Goal: Task Accomplishment & Management: Use online tool/utility

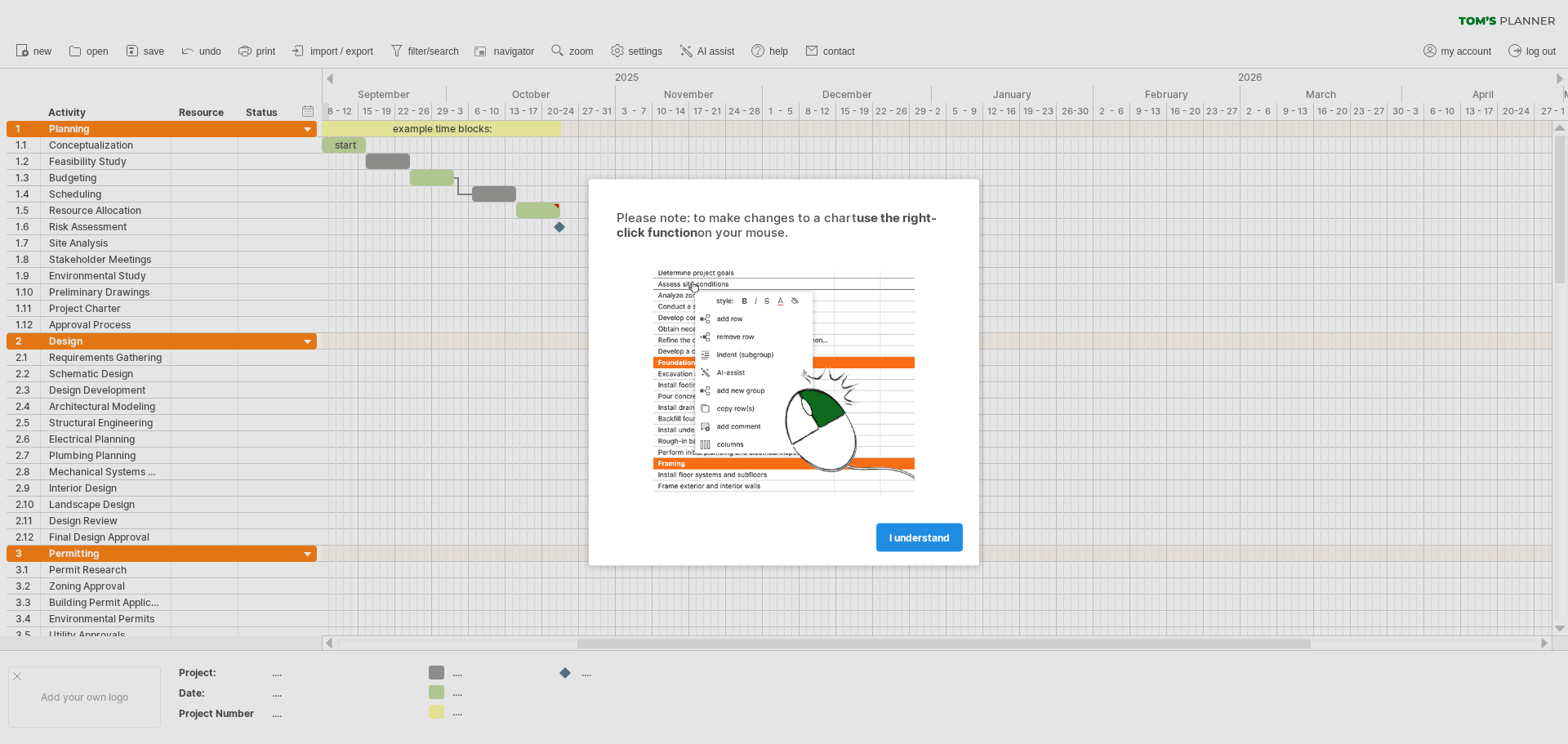
click at [929, 534] on span "I understand" at bounding box center [919, 537] width 60 height 12
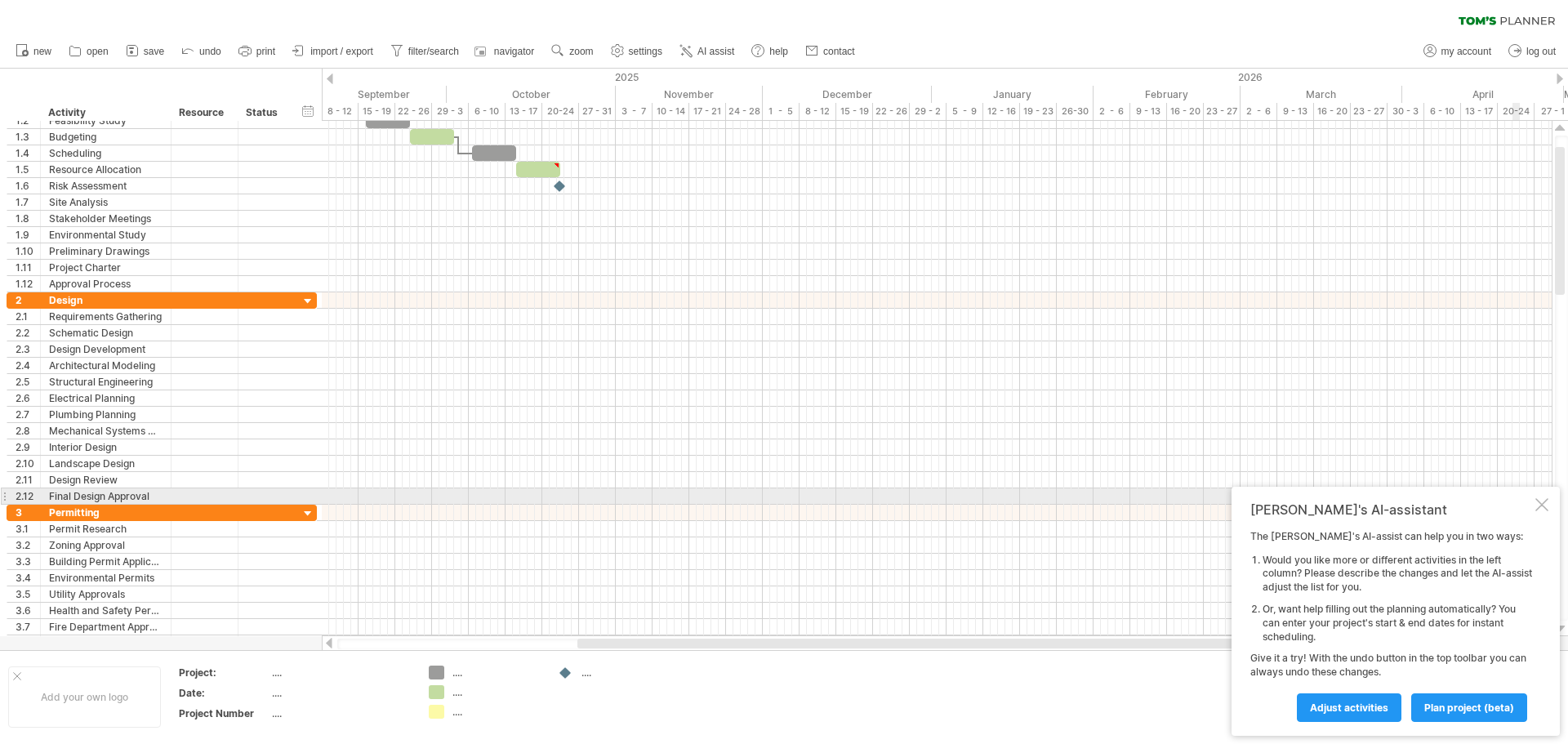
drag, startPoint x: 1539, startPoint y: 500, endPoint x: 1336, endPoint y: 488, distance: 203.4
click at [1539, 499] on div at bounding box center [1540, 504] width 13 height 13
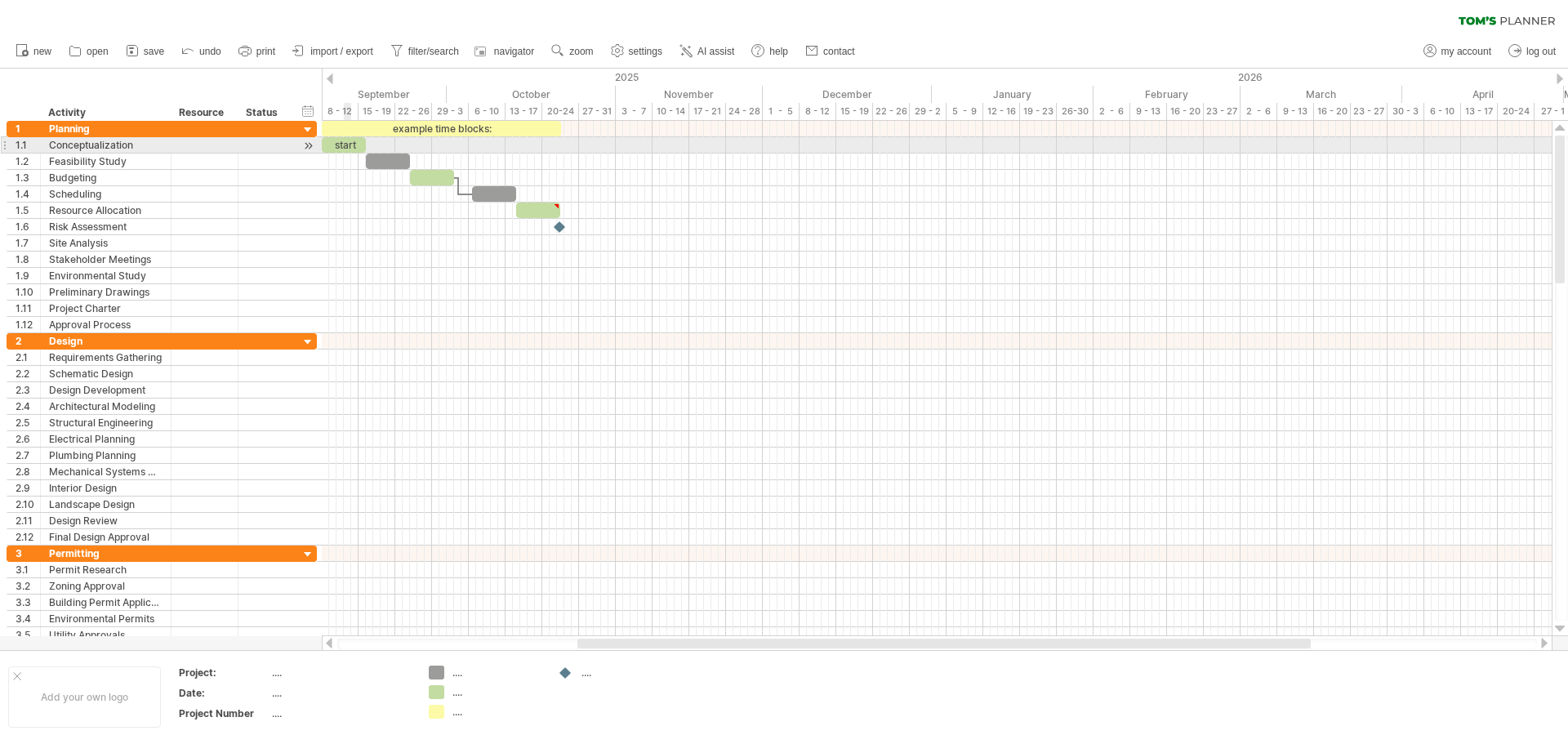
click at [345, 143] on div "start" at bounding box center [343, 145] width 44 height 16
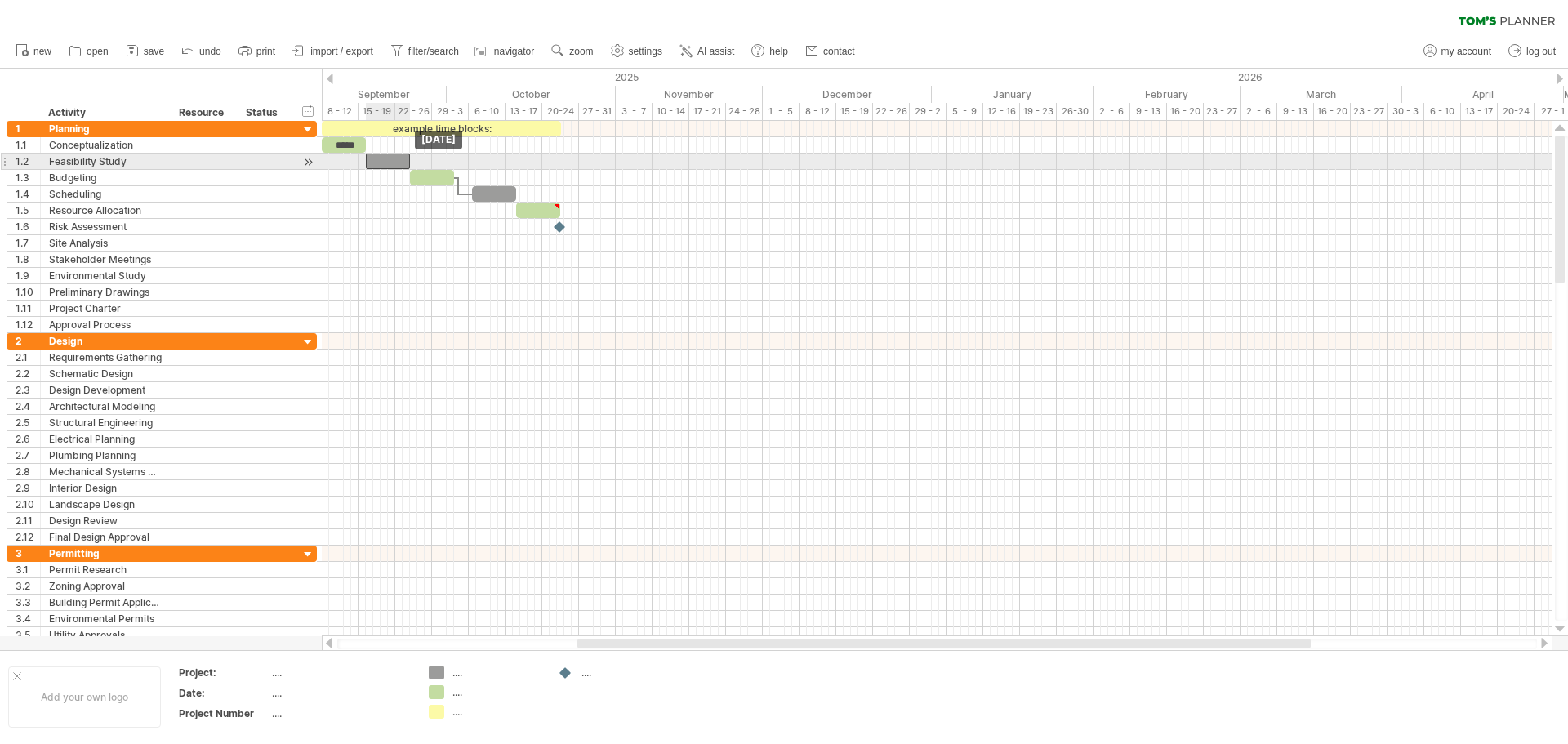
click at [378, 157] on div at bounding box center [387, 161] width 44 height 16
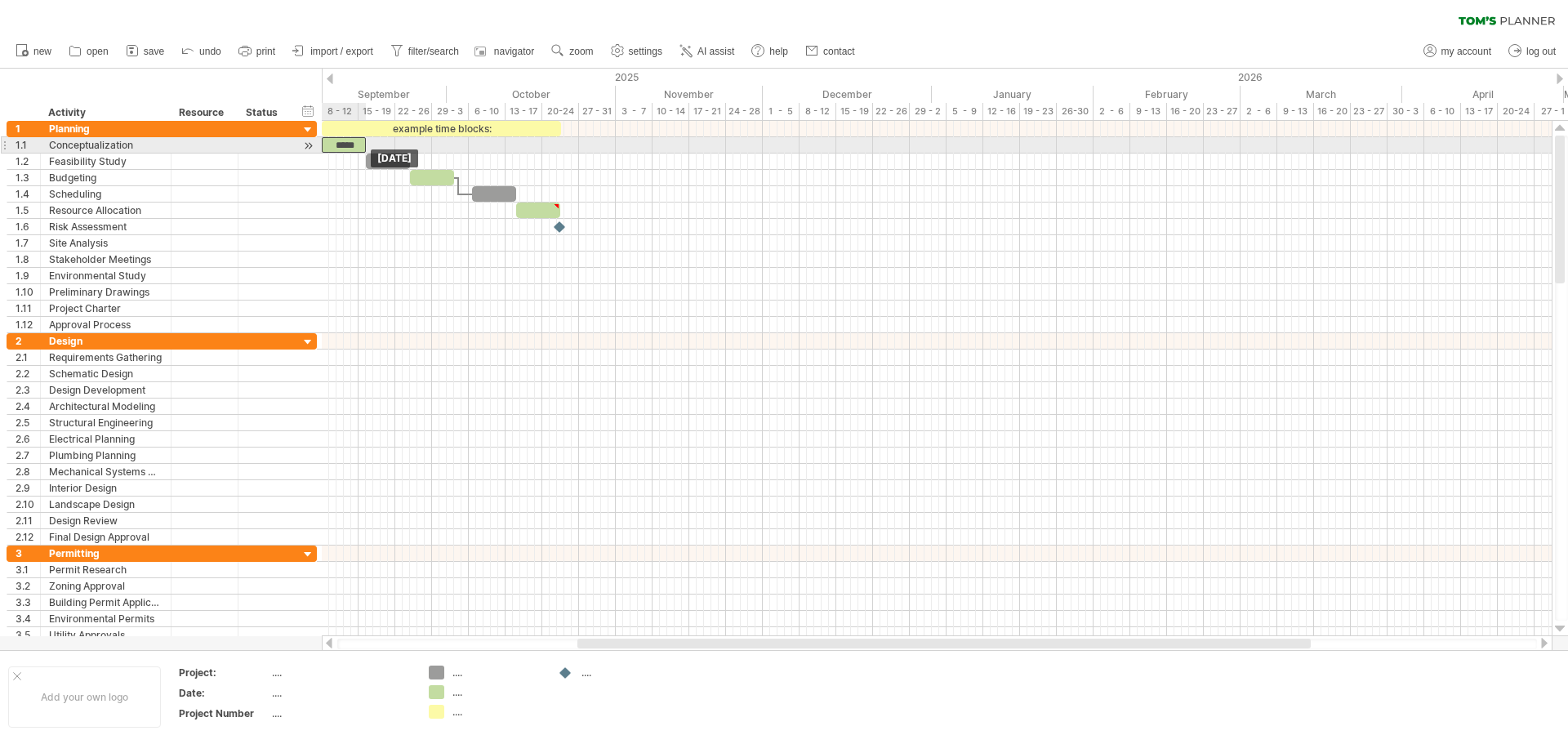
click at [341, 145] on div "*****" at bounding box center [343, 145] width 44 height 16
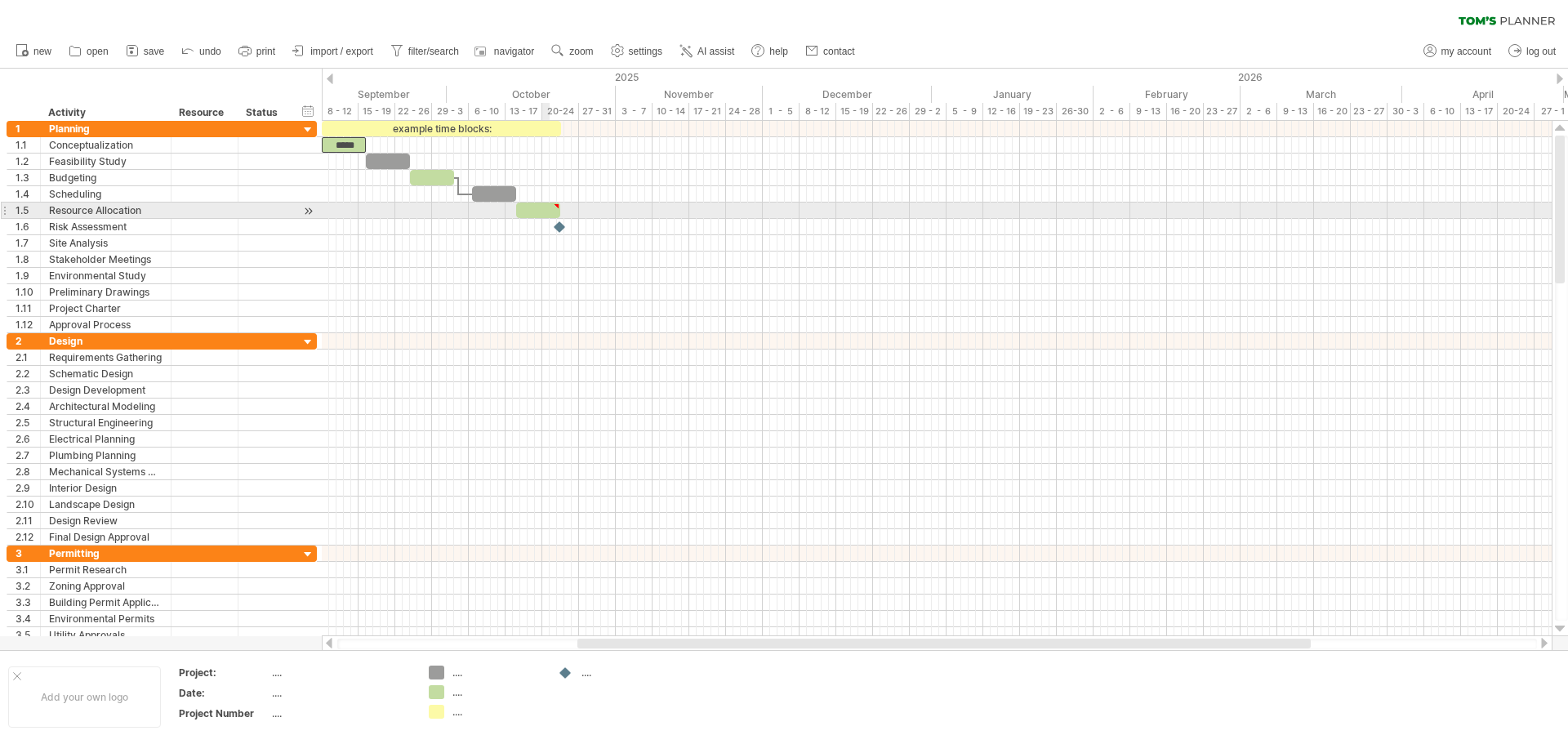
type textarea "**********"
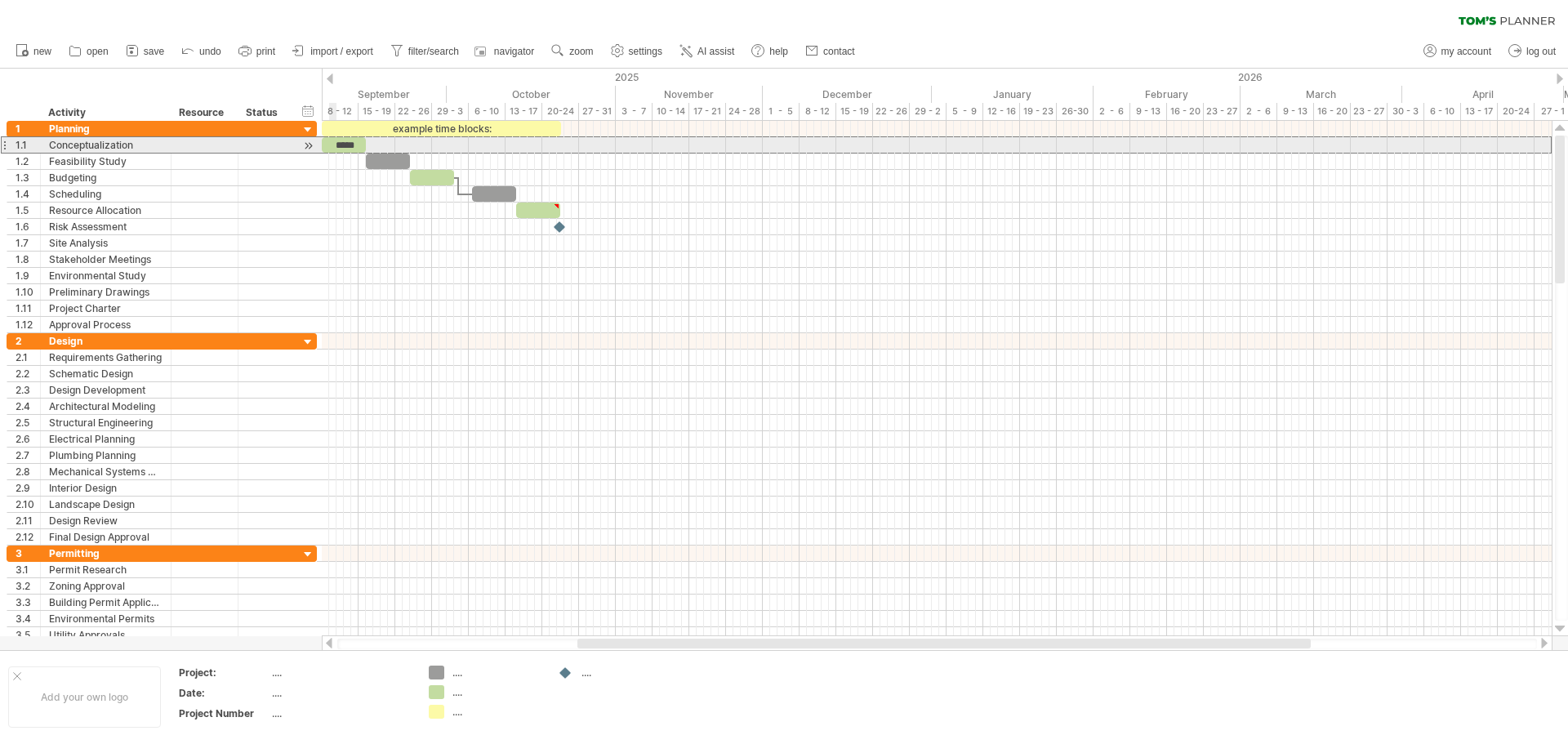
click at [10, 144] on div "1.1" at bounding box center [24, 145] width 33 height 16
click at [338, 144] on div "start" at bounding box center [343, 145] width 44 height 16
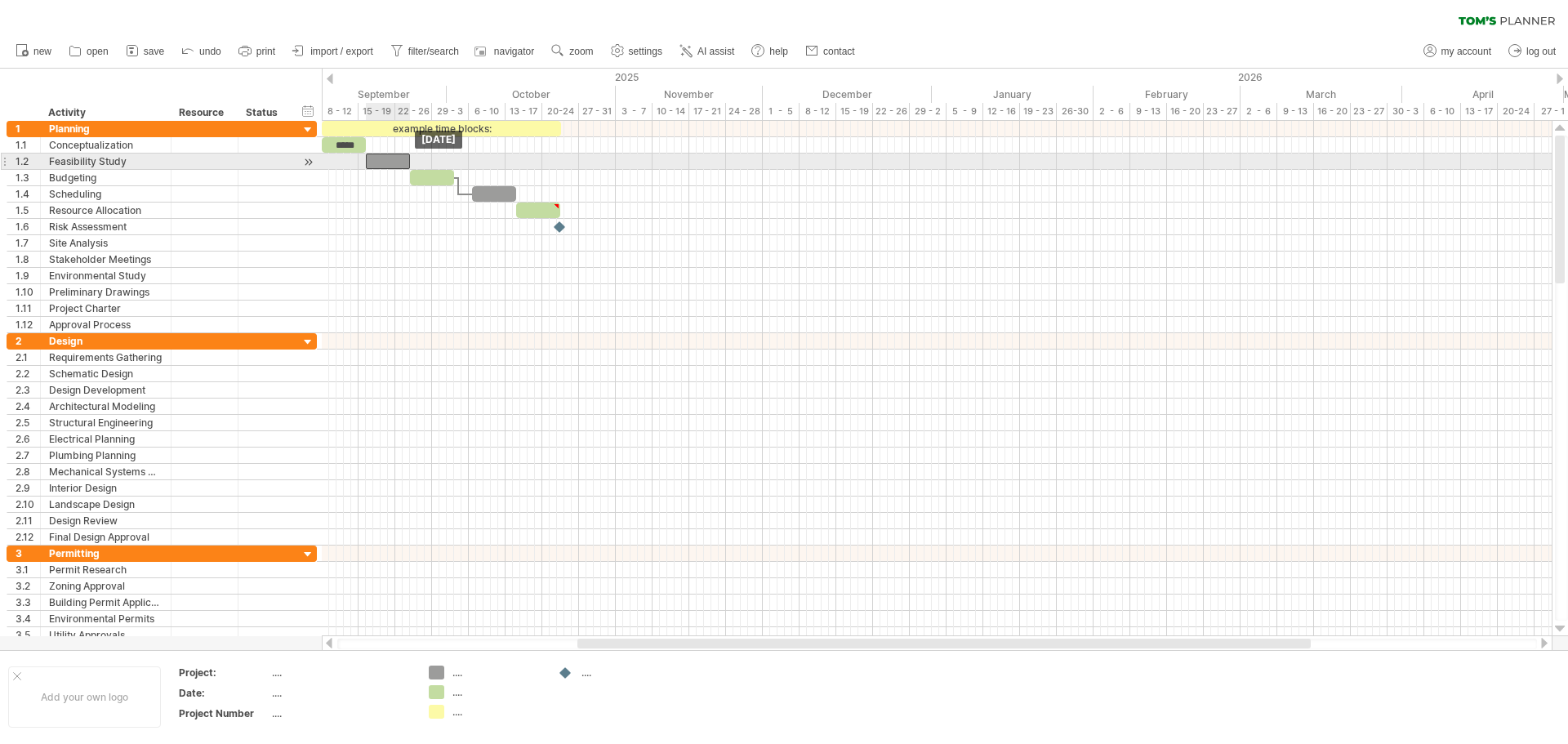
click at [385, 157] on div at bounding box center [387, 161] width 44 height 16
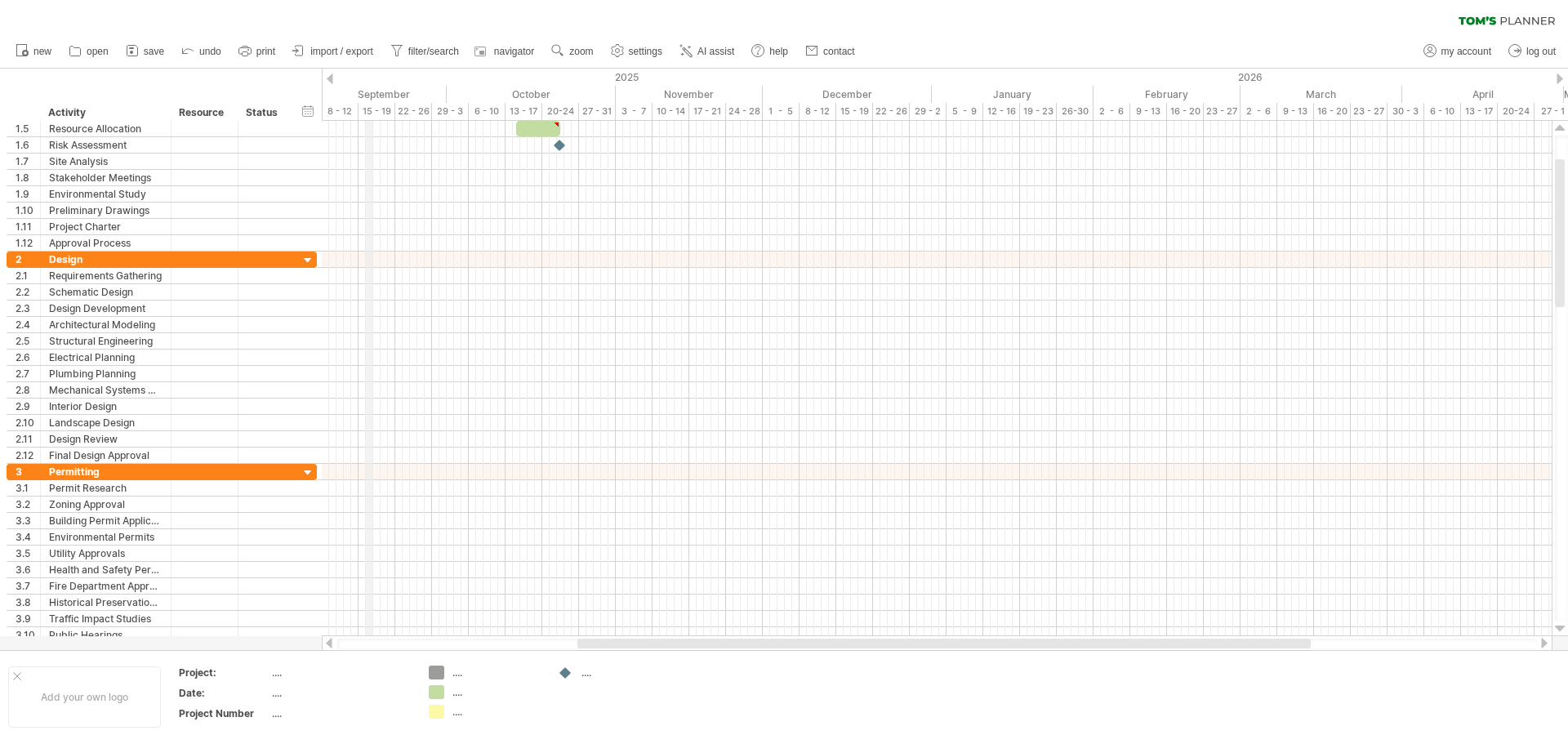
click at [372, 89] on div "September" at bounding box center [365, 93] width 162 height 17
click at [339, 107] on div "8 - 12" at bounding box center [339, 111] width 36 height 17
click at [339, 111] on div "8 - 12" at bounding box center [339, 111] width 36 height 17
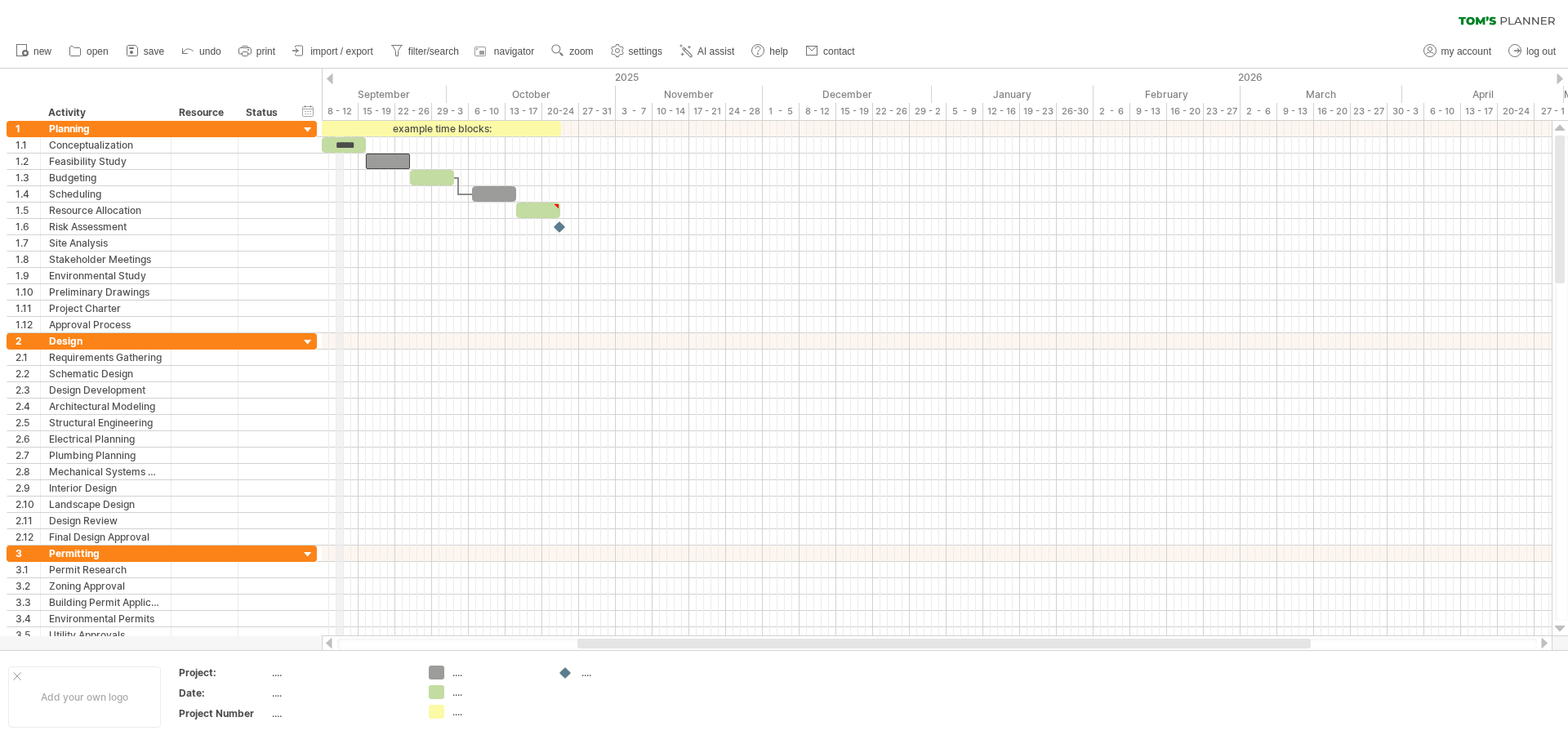
click at [340, 107] on div "8 - 12" at bounding box center [339, 111] width 36 height 17
click at [307, 109] on div "hide start/end/duration show start/end/duration" at bounding box center [308, 110] width 16 height 17
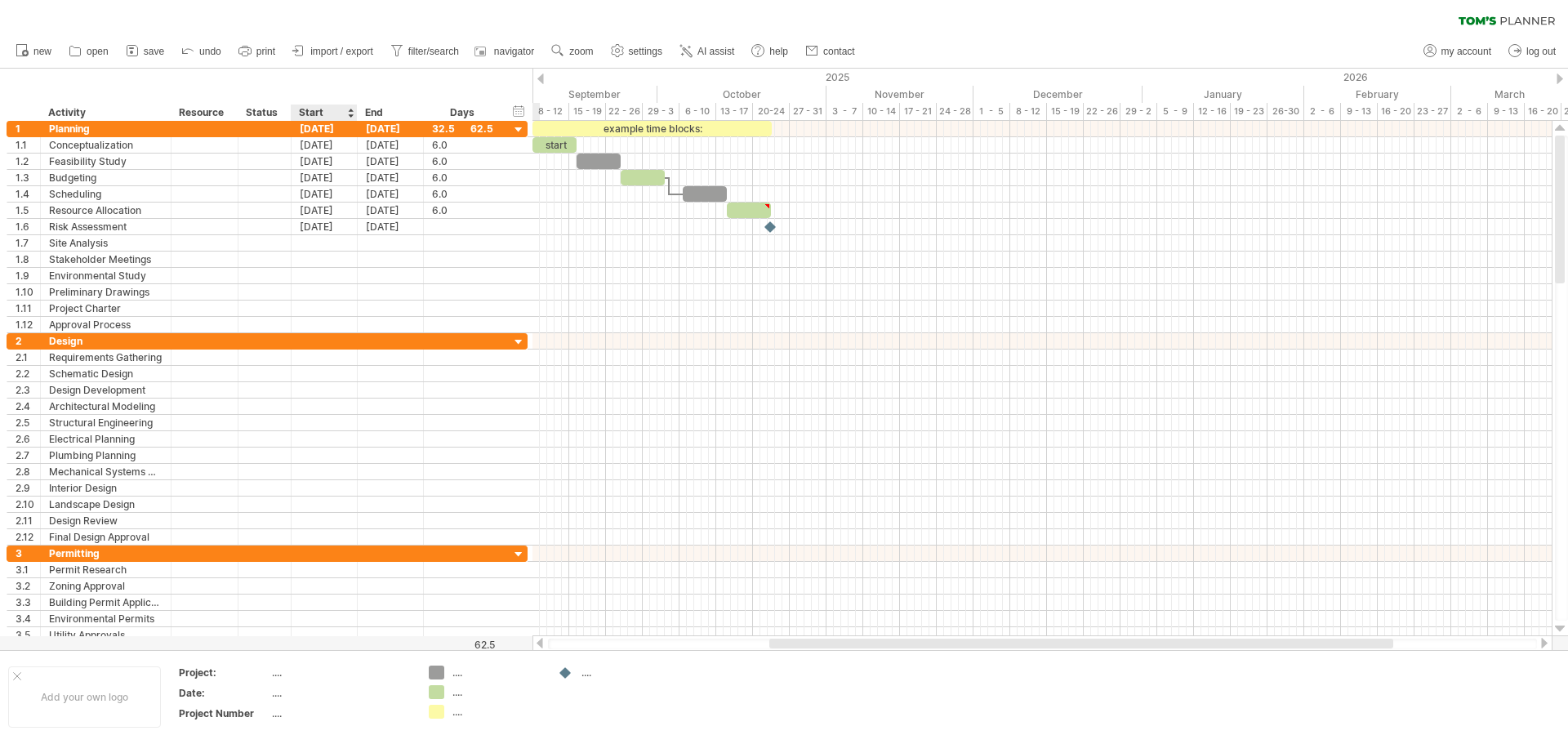
click at [313, 111] on div "Start" at bounding box center [323, 112] width 49 height 17
click at [313, 127] on div "[DATE]" at bounding box center [324, 129] width 66 height 16
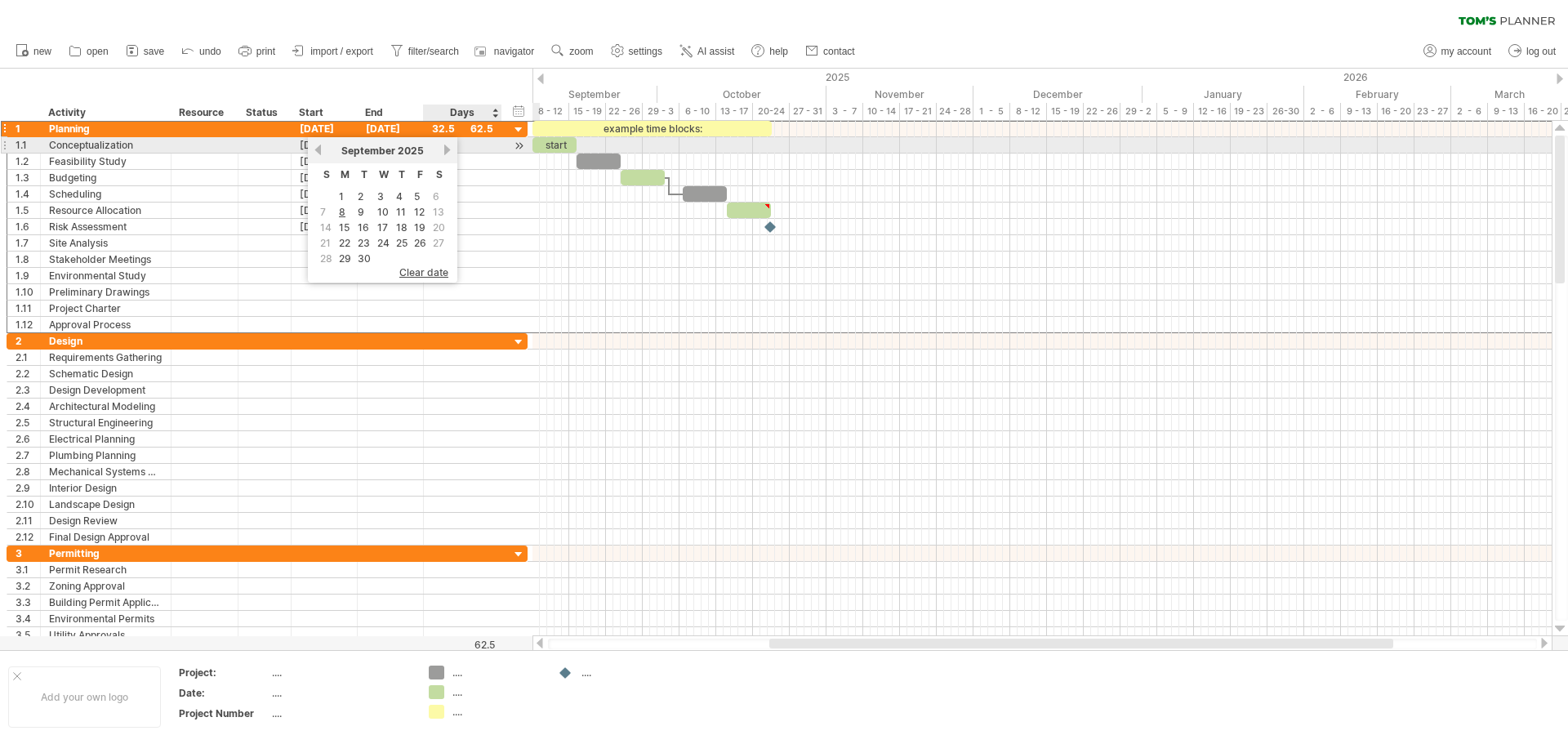
click at [447, 148] on link "next" at bounding box center [447, 149] width 12 height 12
click at [318, 150] on link "previous" at bounding box center [317, 149] width 12 height 12
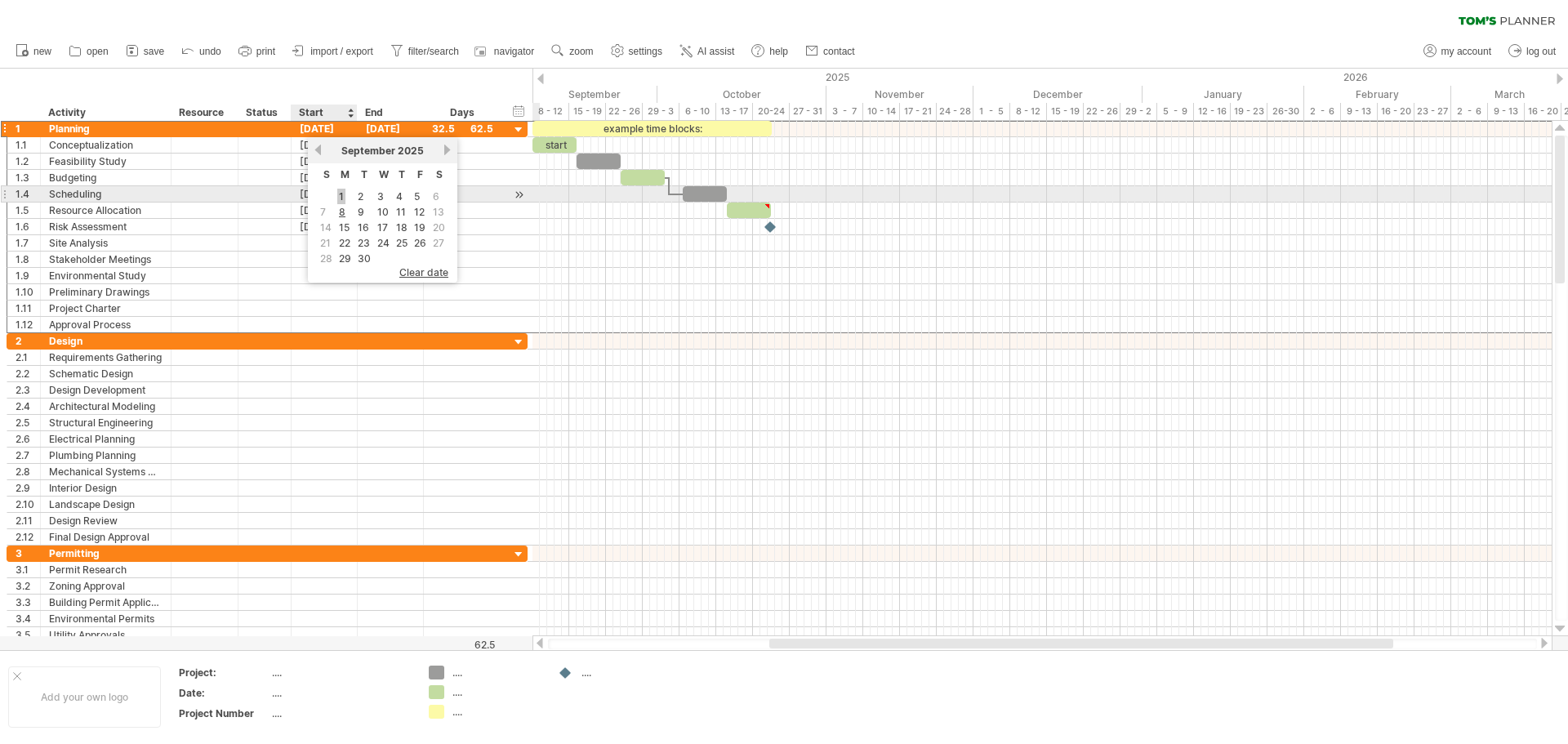
click at [341, 195] on link "1" at bounding box center [341, 197] width 8 height 16
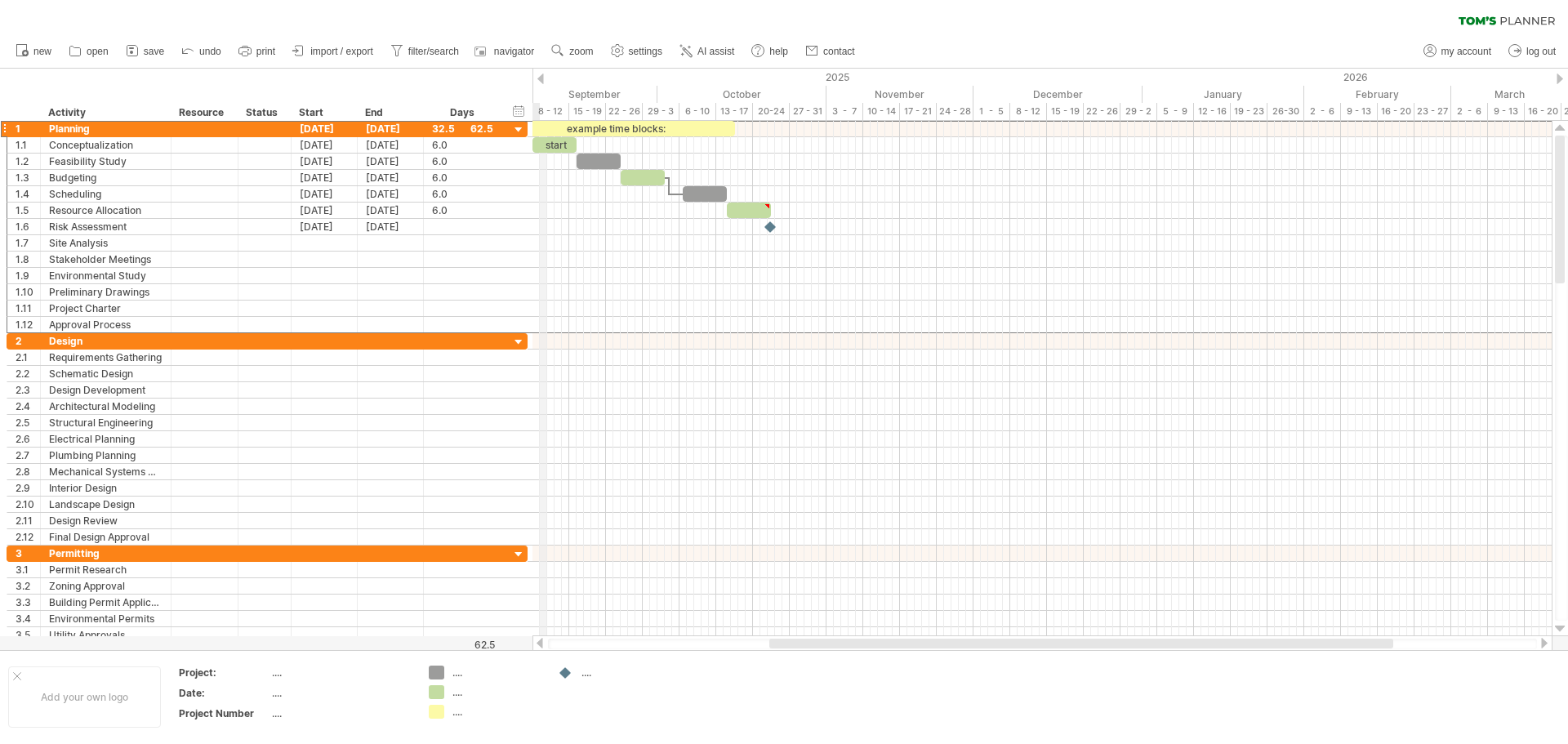
click at [546, 110] on div "8 - 12" at bounding box center [550, 111] width 36 height 17
click at [385, 129] on div "[DATE]" at bounding box center [390, 129] width 66 height 16
